Goal: Information Seeking & Learning: Understand process/instructions

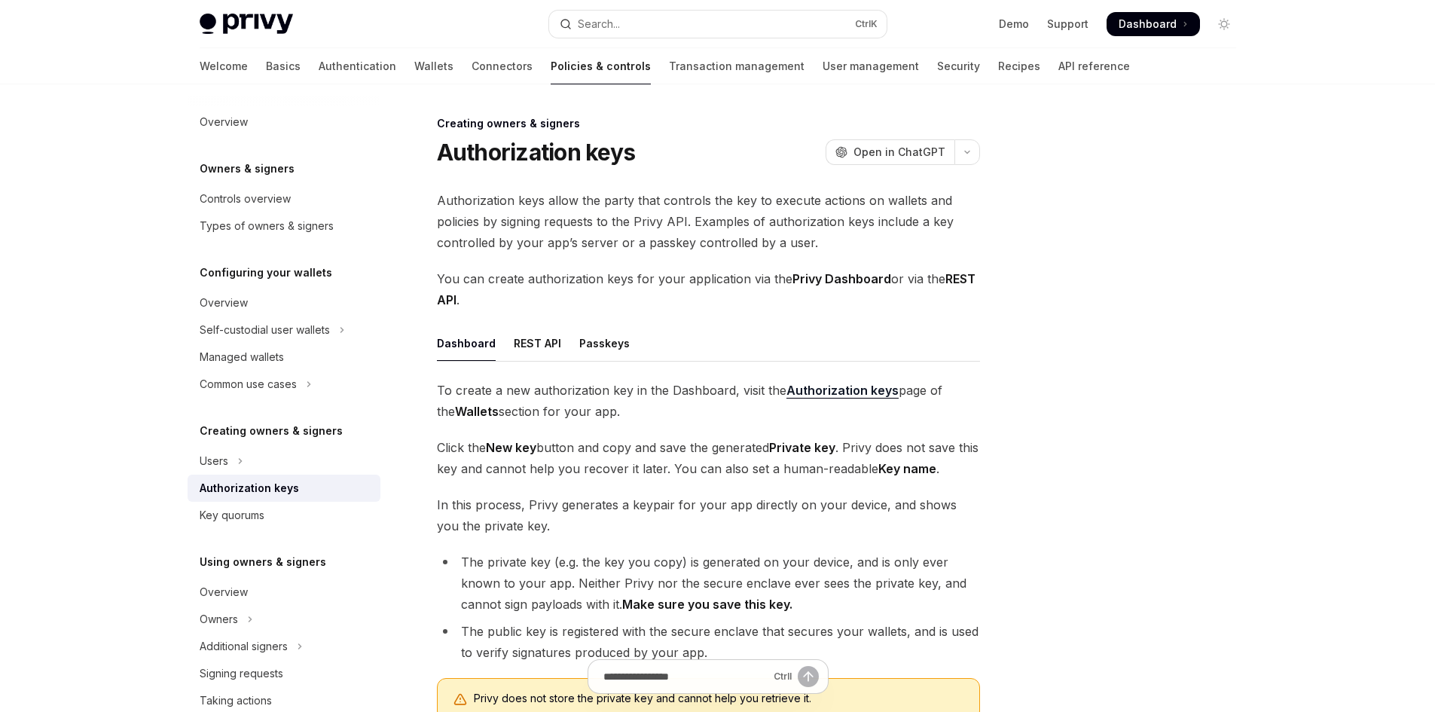
type textarea "*"
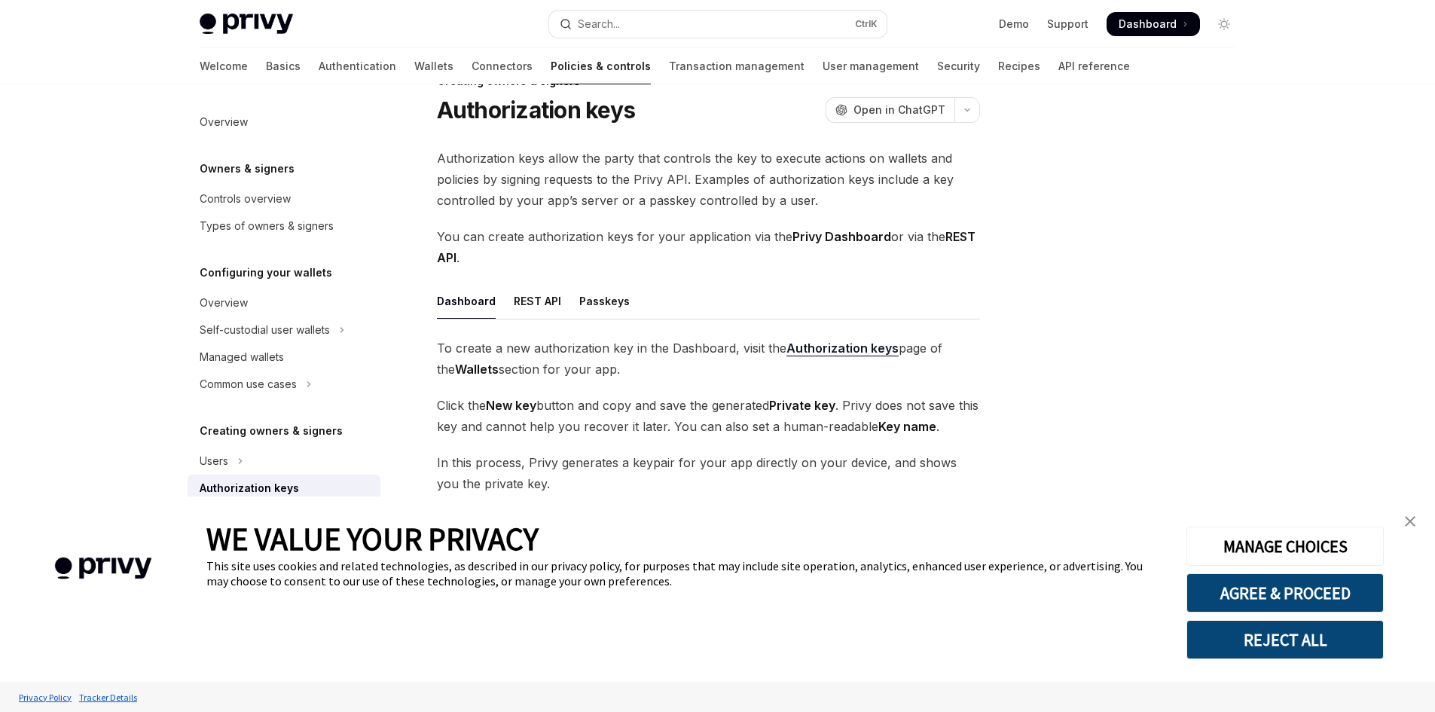
scroll to position [264, 0]
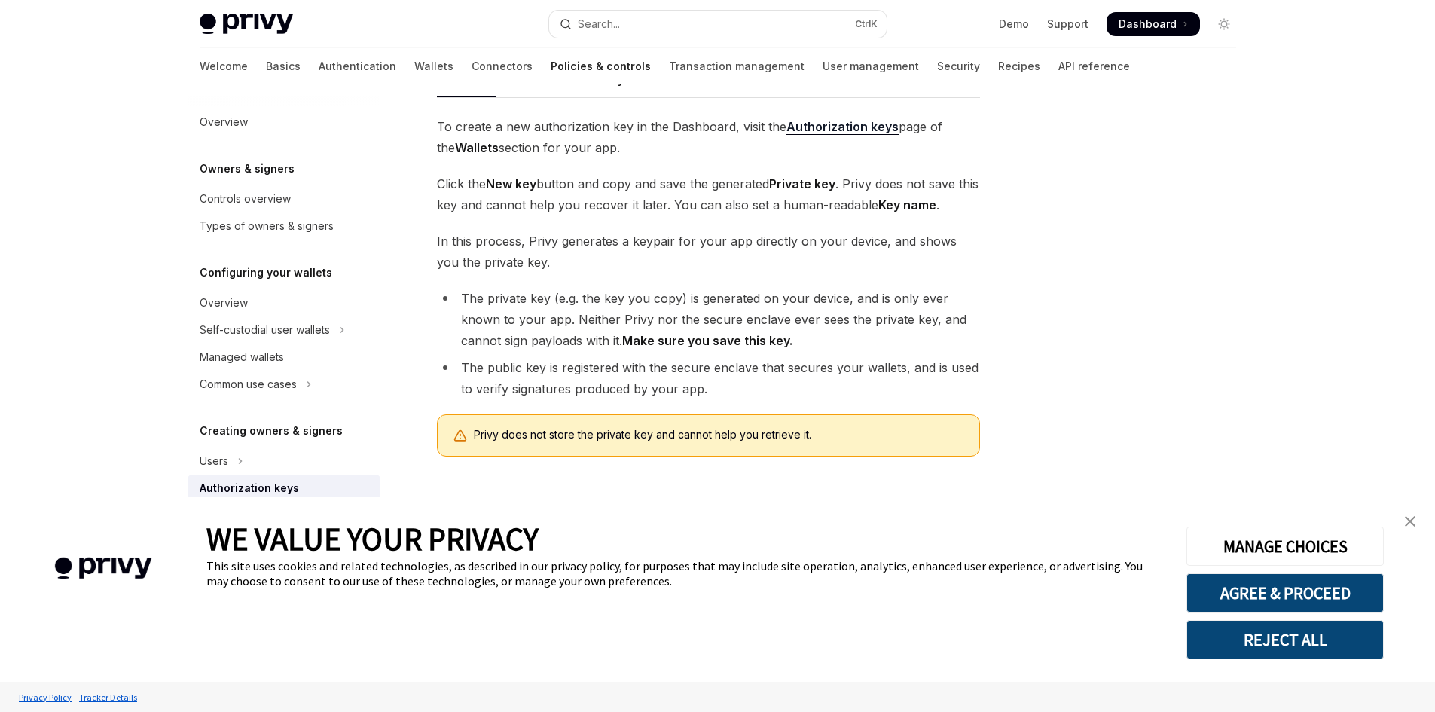
click at [1415, 521] on img "close banner" at bounding box center [1410, 521] width 11 height 11
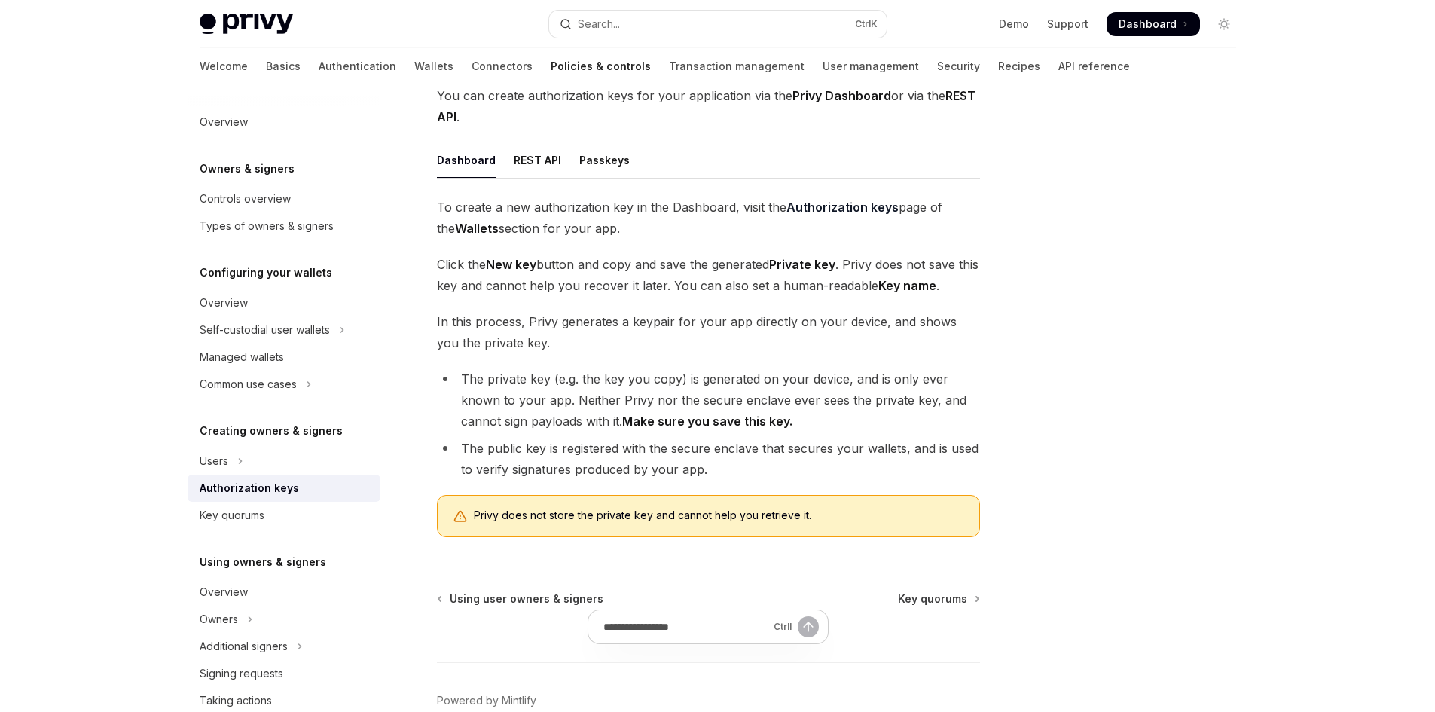
scroll to position [0, 0]
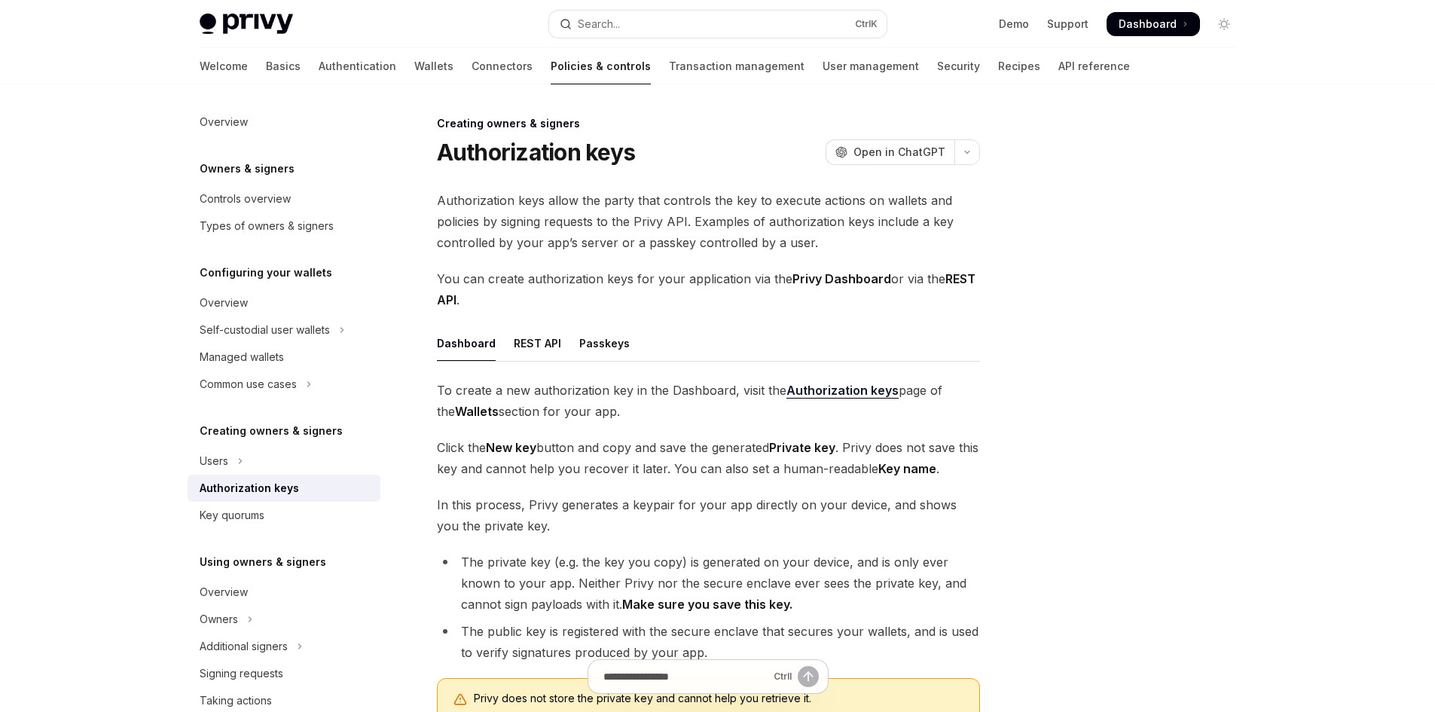
click at [460, 214] on span "Authorization keys allow the party that controls the key to execute actions on …" at bounding box center [708, 221] width 543 height 63
click at [515, 224] on span "Authorization keys allow the party that controls the key to execute actions on …" at bounding box center [708, 221] width 543 height 63
drag, startPoint x: 627, startPoint y: 279, endPoint x: 667, endPoint y: 280, distance: 40.7
click at [667, 280] on span "You can create authorization keys for your application via the Privy Dashboard …" at bounding box center [708, 289] width 543 height 42
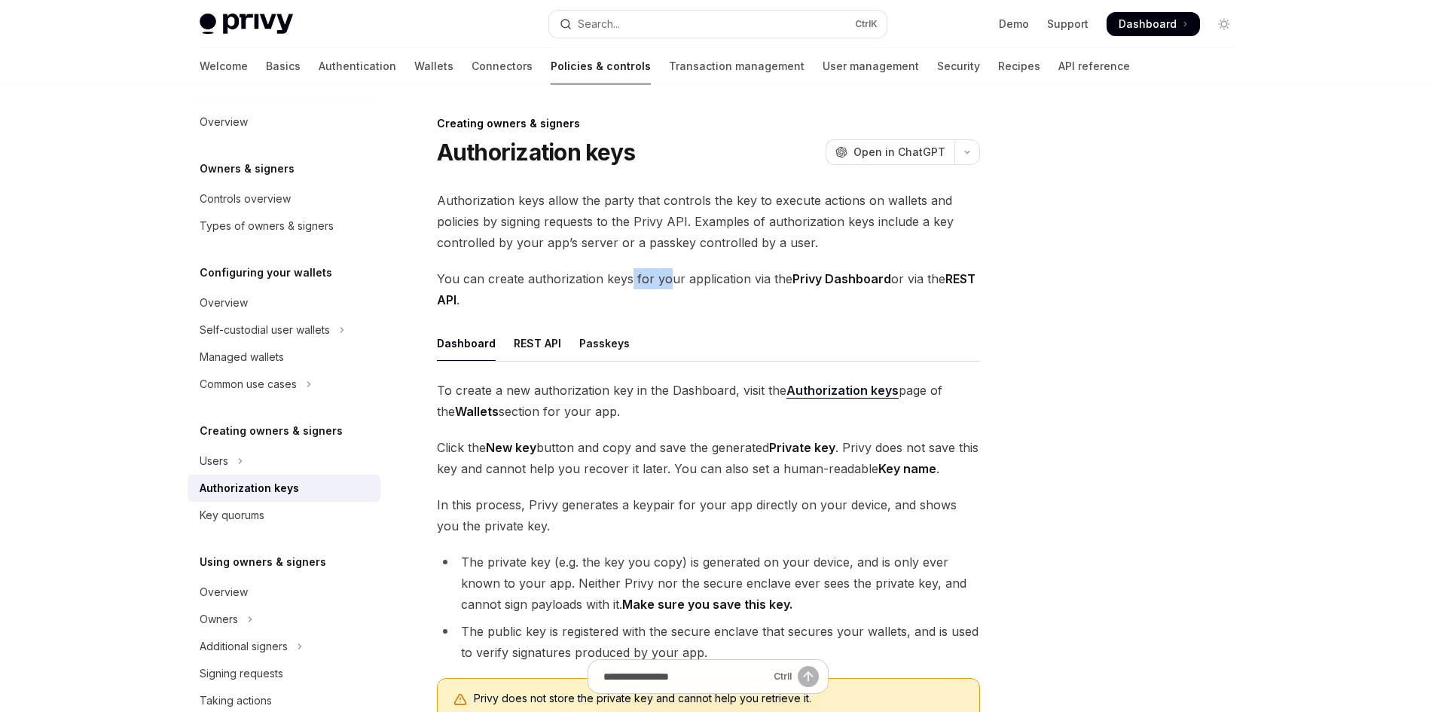
click at [667, 280] on span "You can create authorization keys for your application via the Privy Dashboard …" at bounding box center [708, 289] width 543 height 42
click at [716, 283] on span "You can create authorization keys for your application via the Privy Dashboard …" at bounding box center [708, 289] width 543 height 42
click at [767, 280] on span "You can create authorization keys for your application via the Privy Dashboard …" at bounding box center [708, 289] width 543 height 42
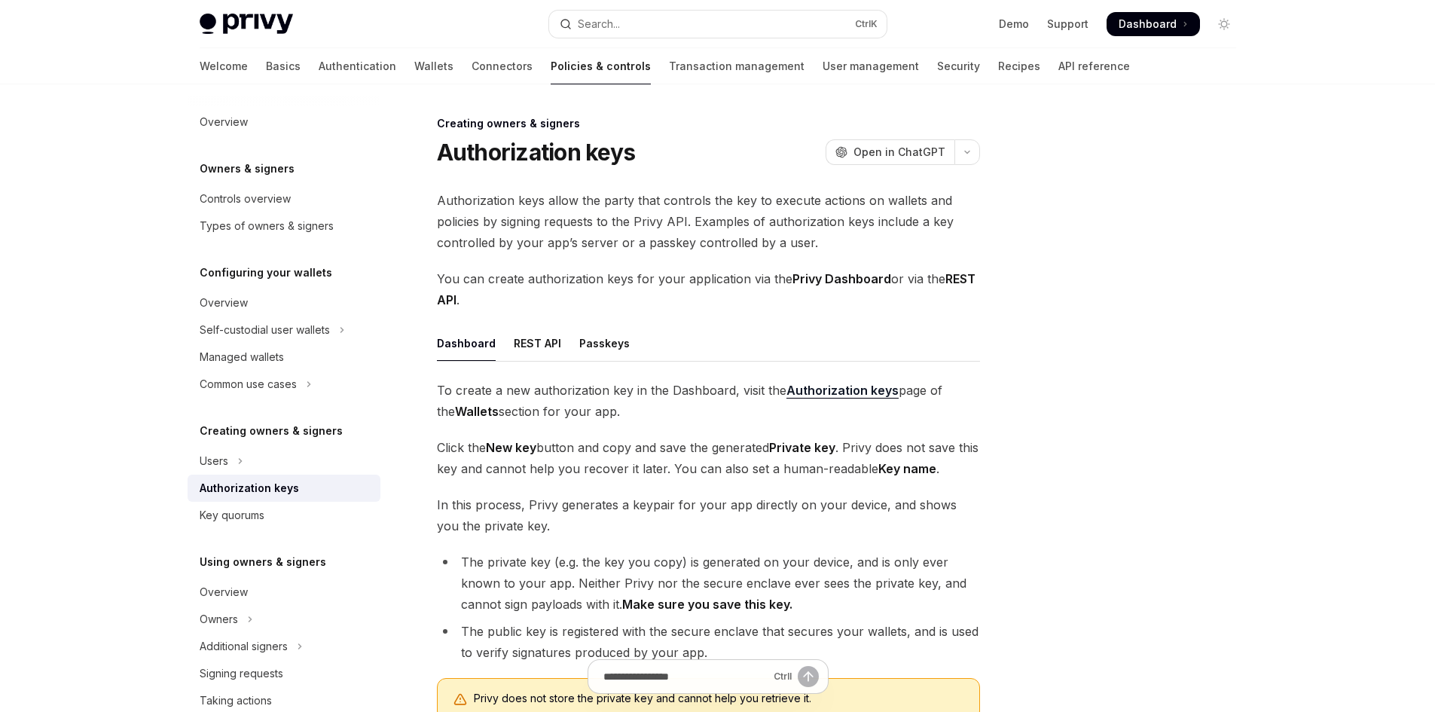
click at [767, 280] on span "You can create authorization keys for your application via the Privy Dashboard …" at bounding box center [708, 289] width 543 height 42
click at [793, 277] on strong "Privy Dashboard" at bounding box center [842, 278] width 99 height 15
click at [808, 277] on strong "Privy Dashboard" at bounding box center [842, 278] width 99 height 15
click at [863, 279] on strong "Privy Dashboard" at bounding box center [842, 278] width 99 height 15
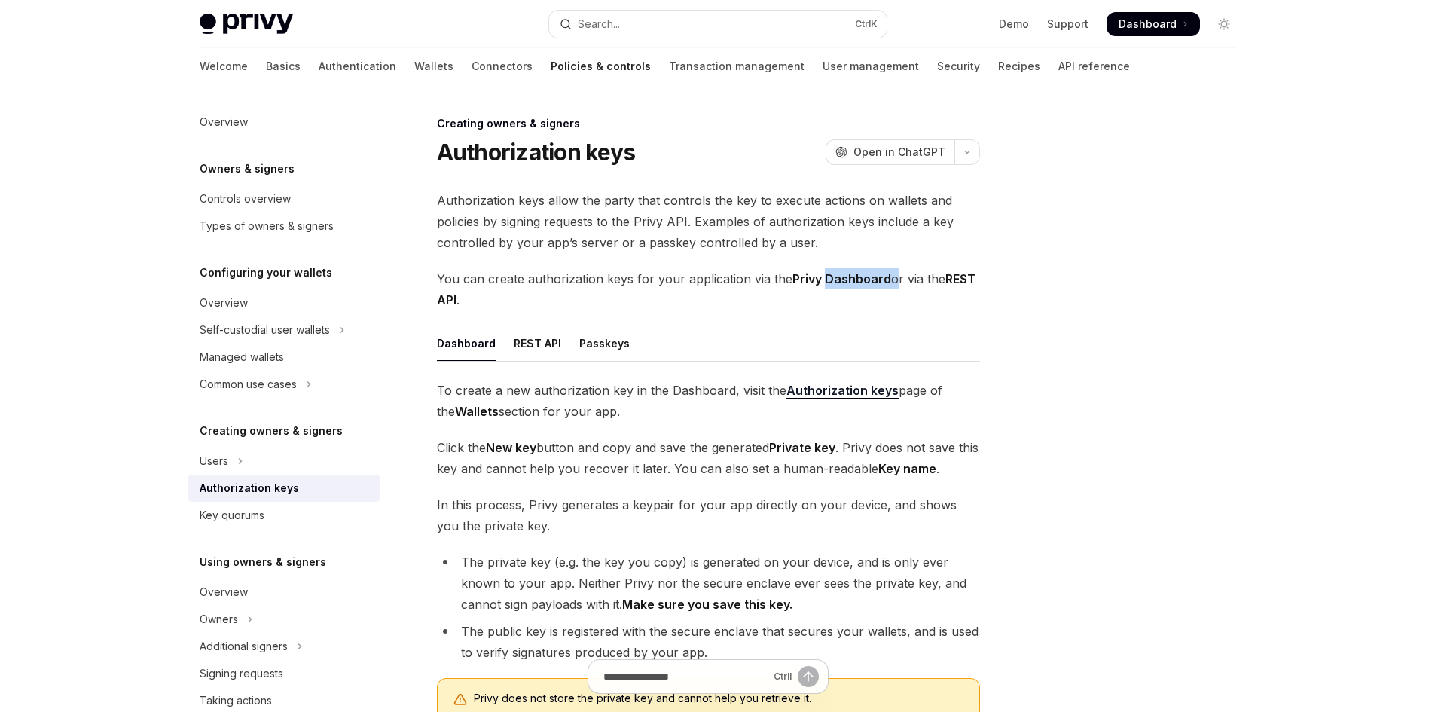
click at [863, 279] on strong "Privy Dashboard" at bounding box center [842, 278] width 99 height 15
click at [783, 276] on span "You can create authorization keys for your application via the Privy Dashboard …" at bounding box center [708, 289] width 543 height 42
click at [842, 279] on strong "Privy Dashboard" at bounding box center [842, 278] width 99 height 15
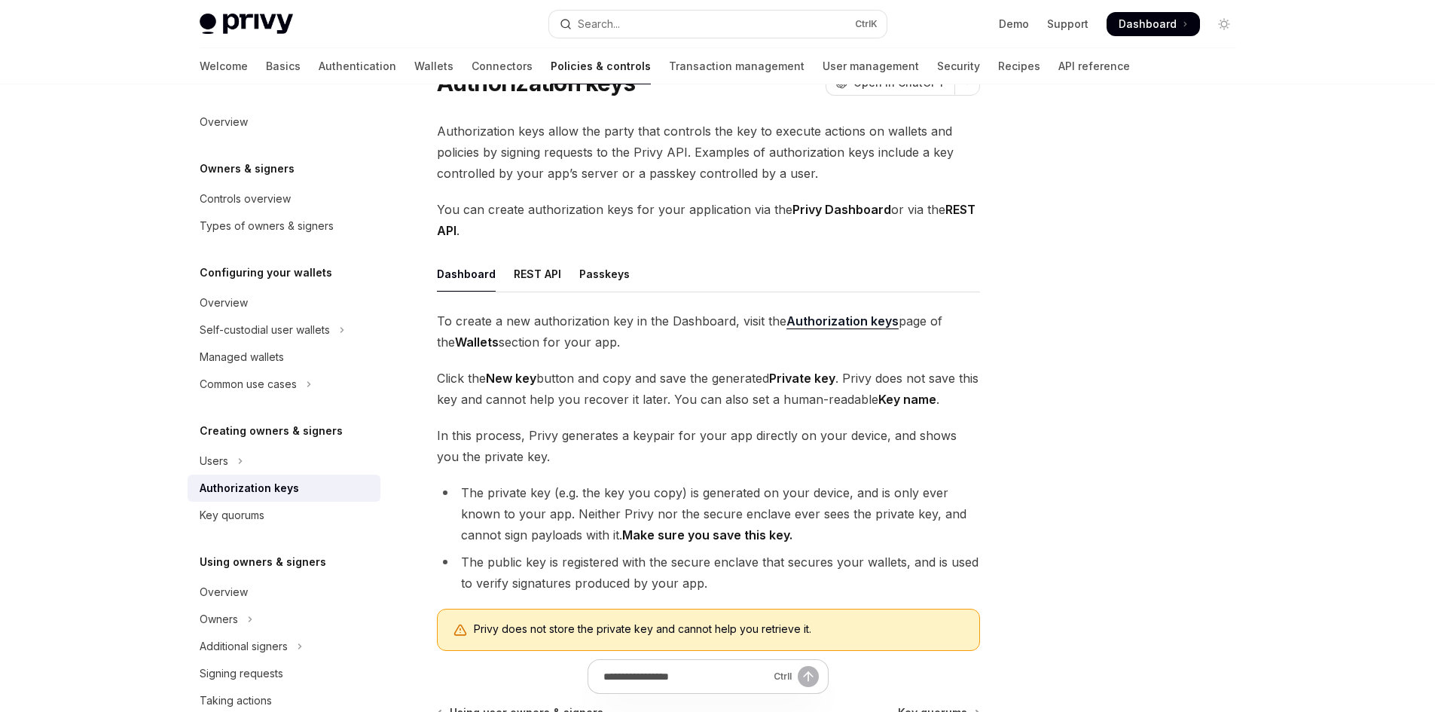
scroll to position [75, 0]
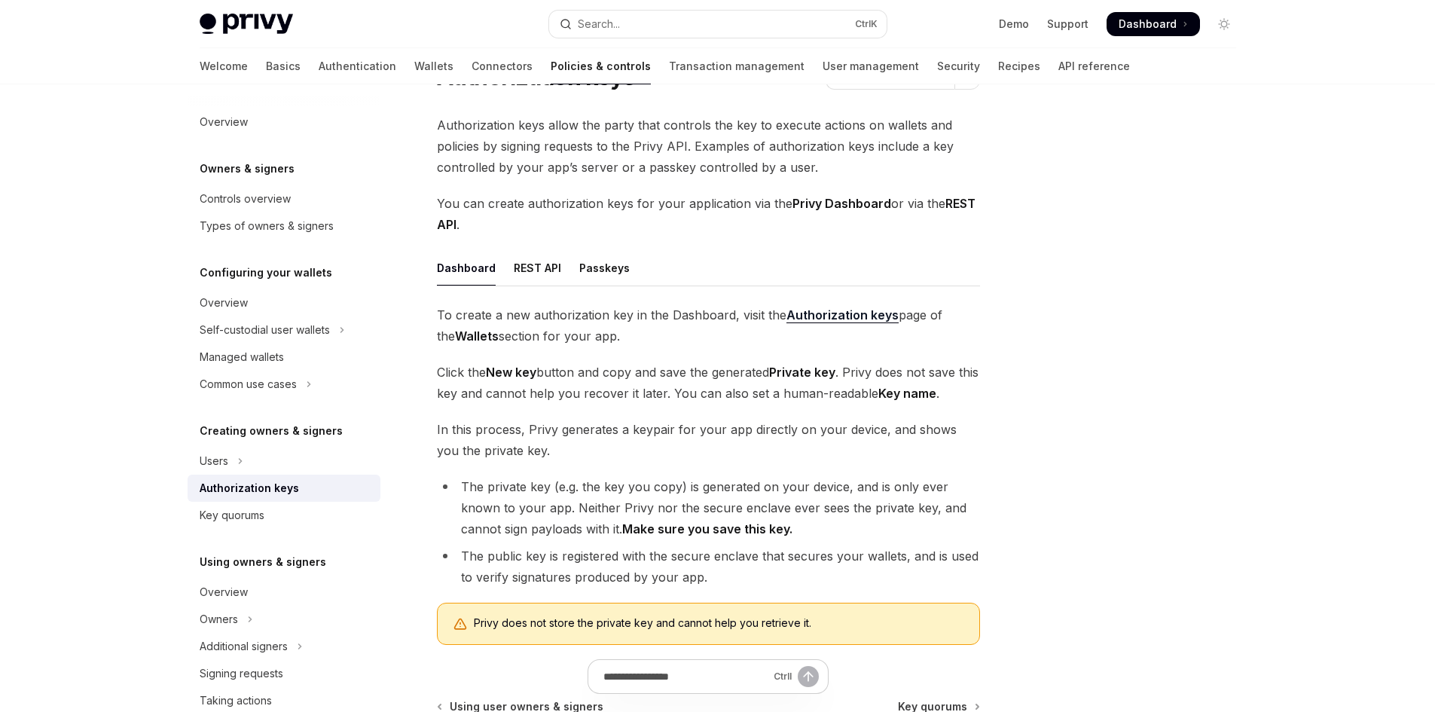
click at [524, 309] on span "To create a new authorization key in the Dashboard, visit the Authorization key…" at bounding box center [708, 325] width 543 height 42
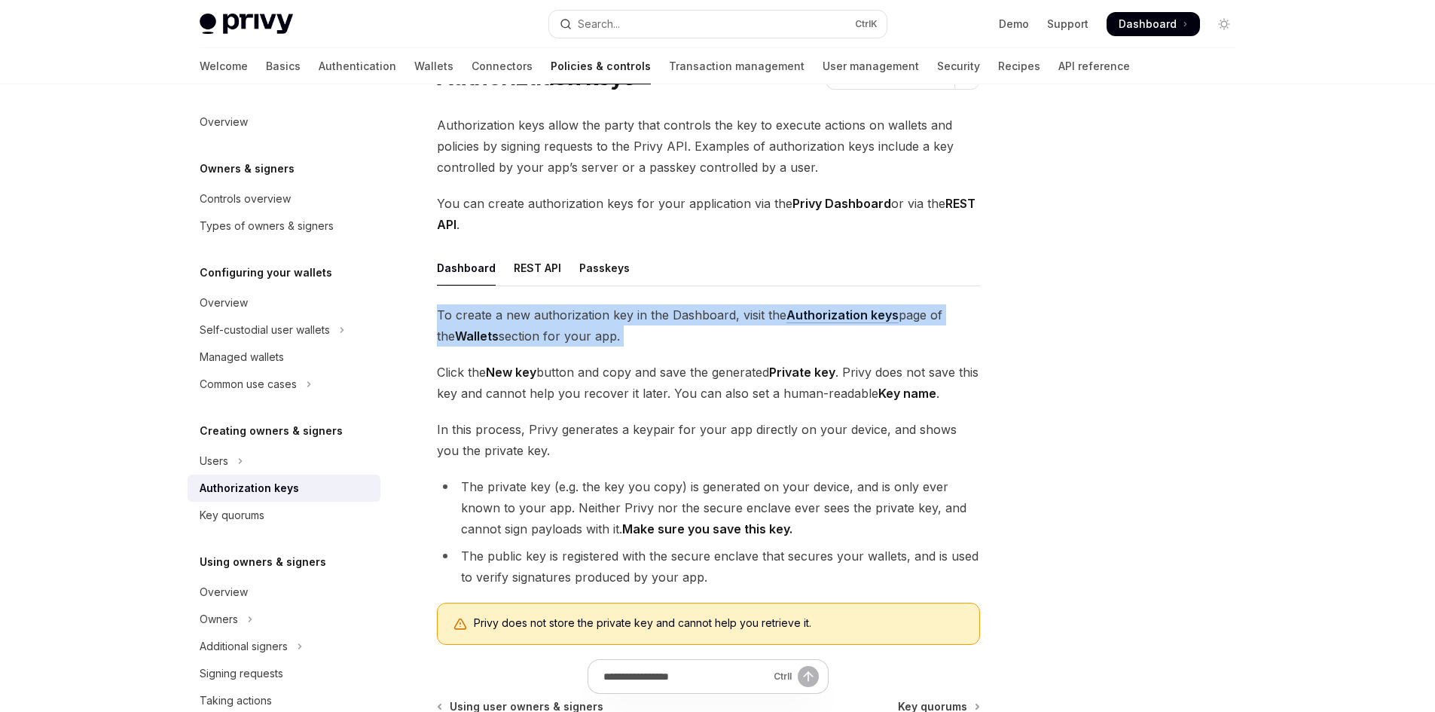
click at [524, 309] on span "To create a new authorization key in the Dashboard, visit the Authorization key…" at bounding box center [708, 325] width 543 height 42
click at [610, 316] on span "To create a new authorization key in the Dashboard, visit the Authorization key…" at bounding box center [708, 325] width 543 height 42
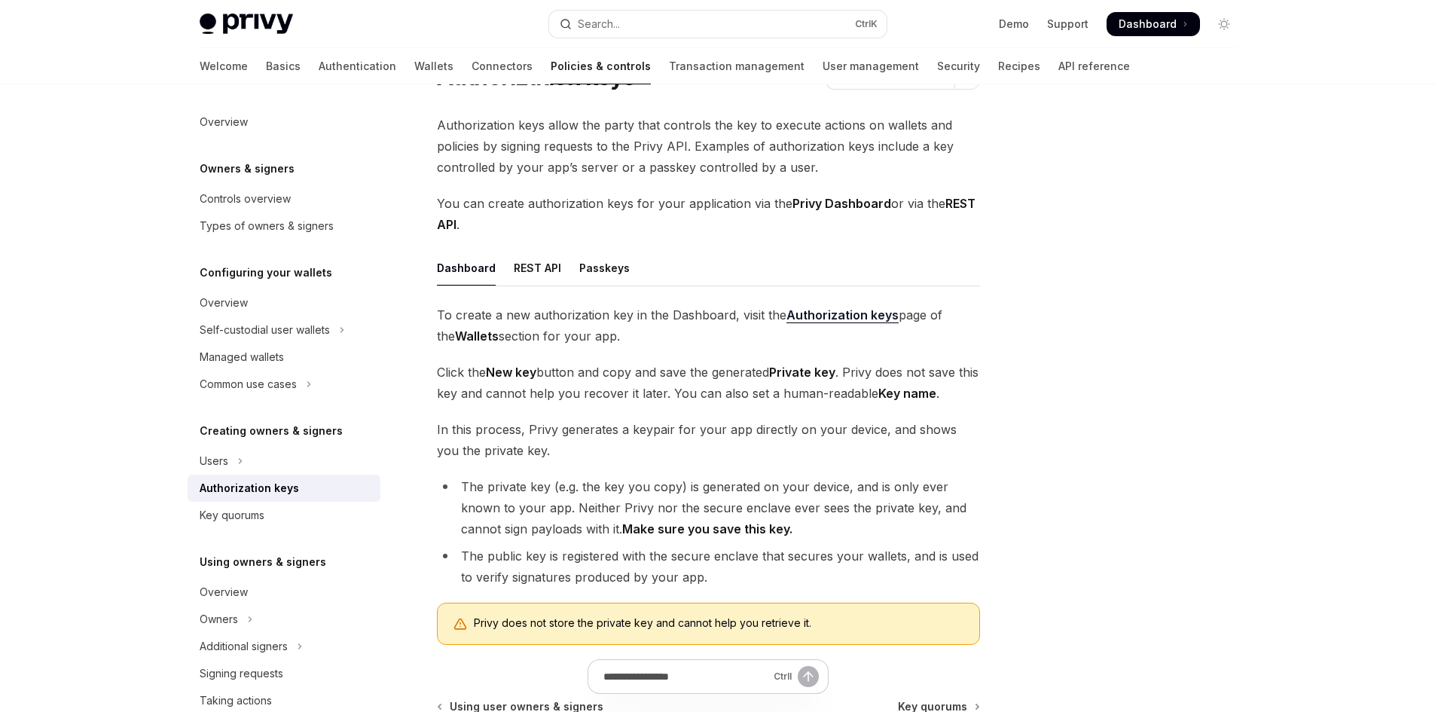
click at [667, 317] on span "To create a new authorization key in the Dashboard, visit the Authorization key…" at bounding box center [708, 325] width 543 height 42
click at [606, 325] on span "To create a new authorization key in the Dashboard, visit the Authorization key…" at bounding box center [708, 325] width 543 height 42
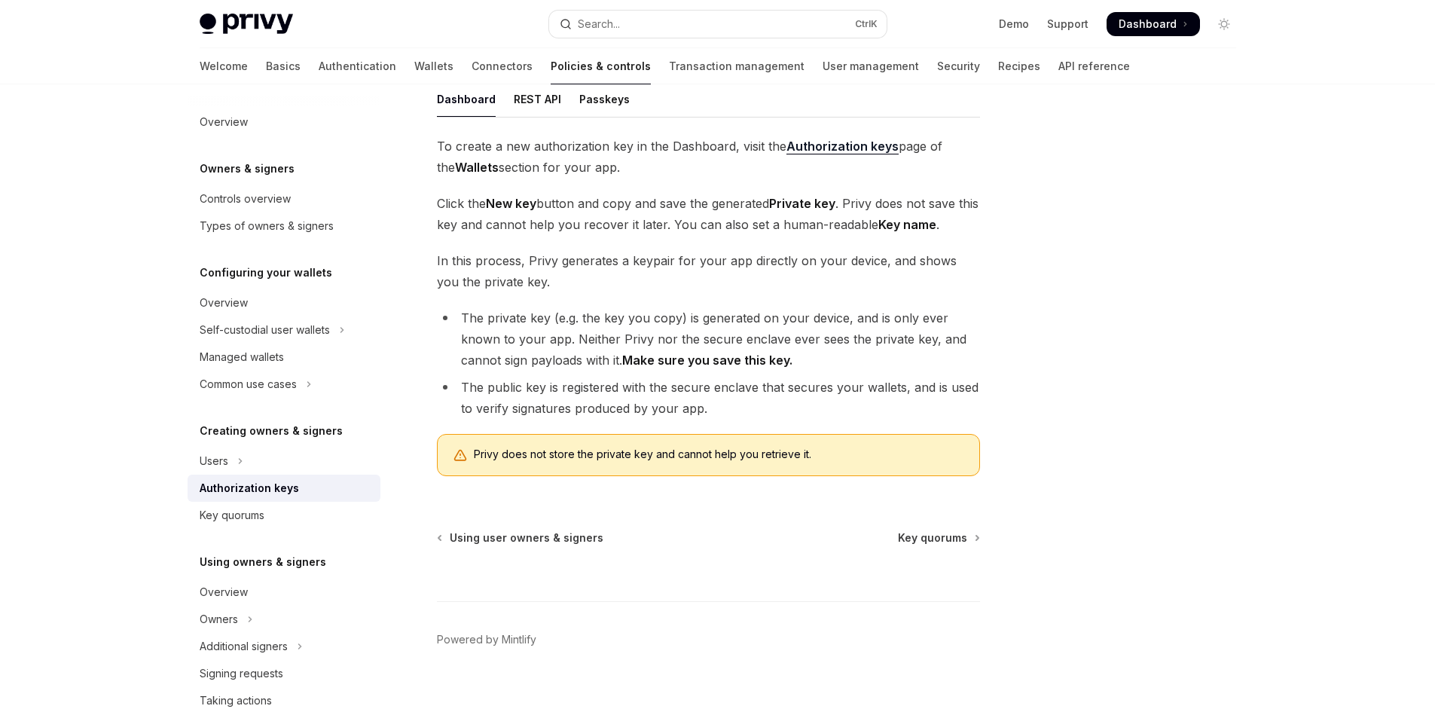
scroll to position [264, 0]
